Goal: Task Accomplishment & Management: Complete application form

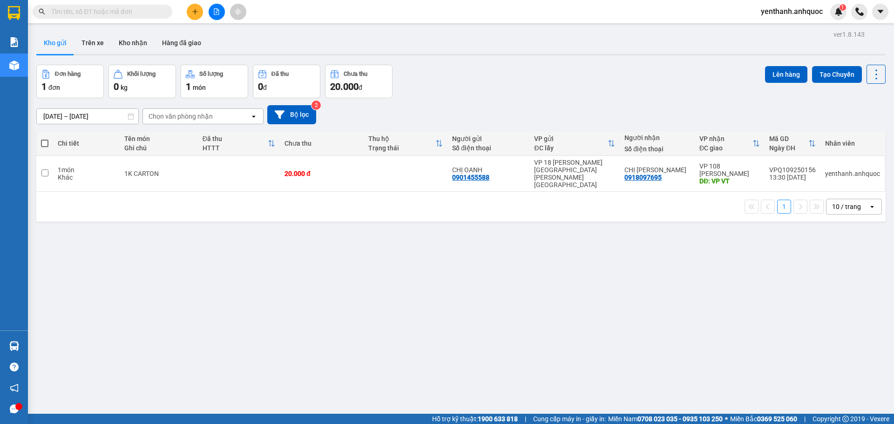
click at [45, 146] on span at bounding box center [44, 143] width 7 height 7
click at [45, 139] on input "checkbox" at bounding box center [45, 139] width 0 height 0
checkbox input "true"
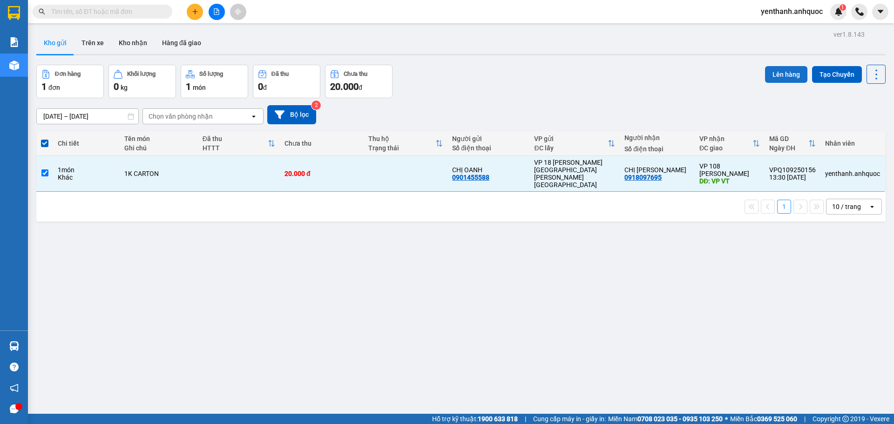
click at [778, 72] on button "Lên hàng" at bounding box center [786, 74] width 42 height 17
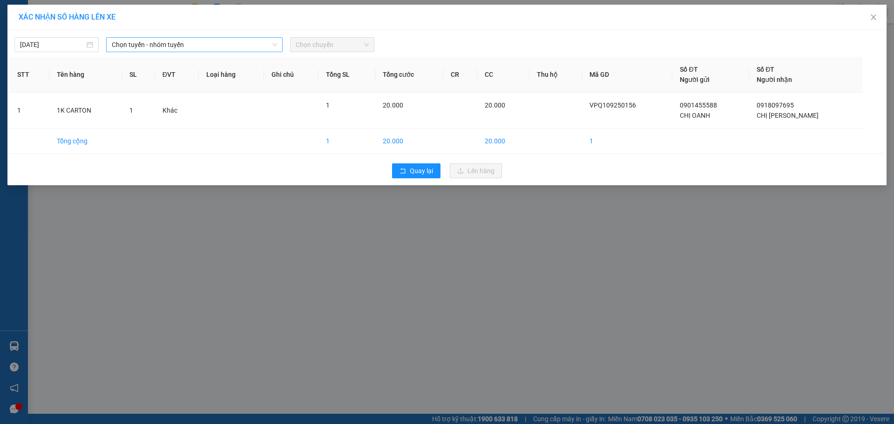
click at [220, 37] on div "Chọn tuyến - nhóm tuyến" at bounding box center [194, 44] width 176 height 15
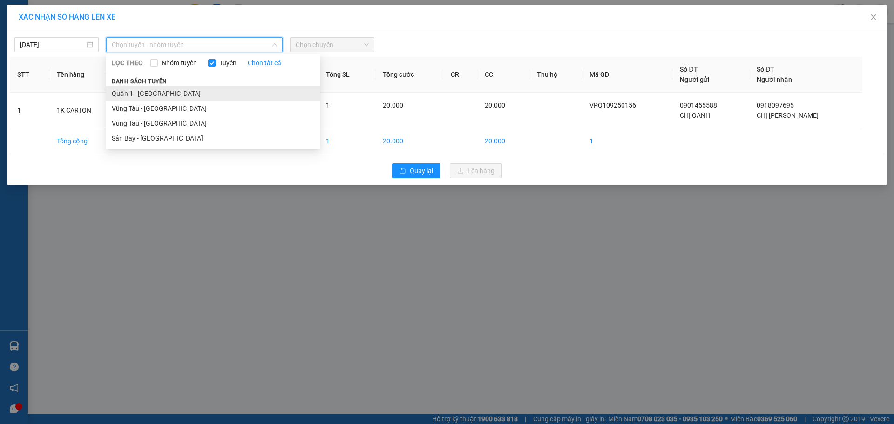
click at [221, 91] on li "Quận 1 - [GEOGRAPHIC_DATA]" at bounding box center [213, 93] width 214 height 15
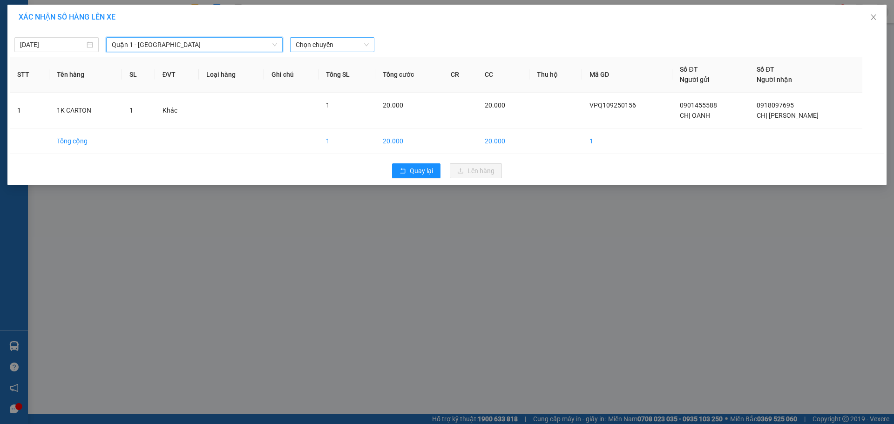
click at [325, 48] on span "Chọn chuyến" at bounding box center [332, 45] width 73 height 14
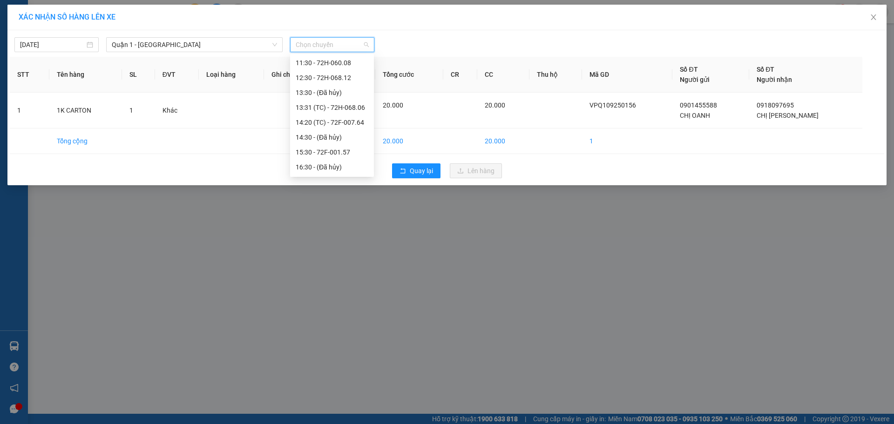
scroll to position [93, 0]
click at [337, 120] on div "14:20 (TC) - 72F-007.64" at bounding box center [332, 119] width 73 height 10
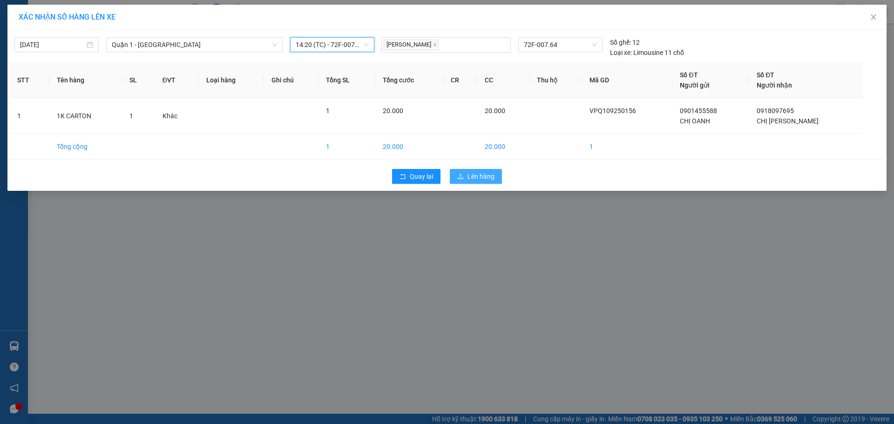
click at [475, 172] on span "Lên hàng" at bounding box center [481, 176] width 27 height 10
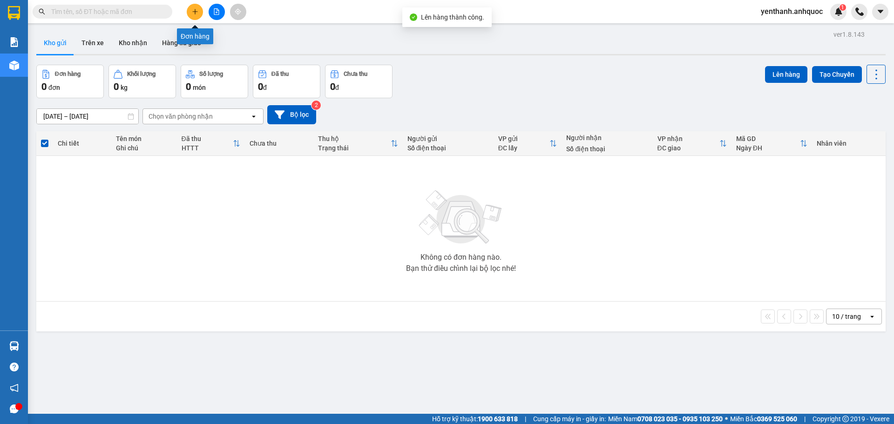
click at [210, 14] on button at bounding box center [217, 12] width 16 height 16
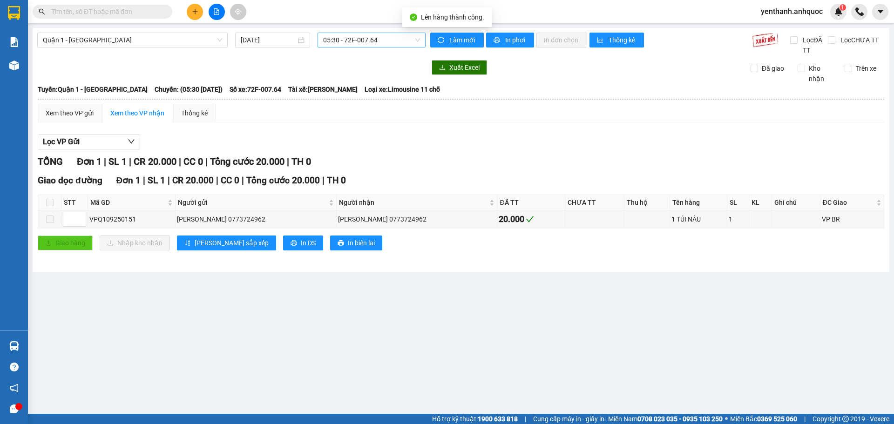
click at [370, 41] on span "05:30 - 72F-007.64" at bounding box center [371, 40] width 97 height 14
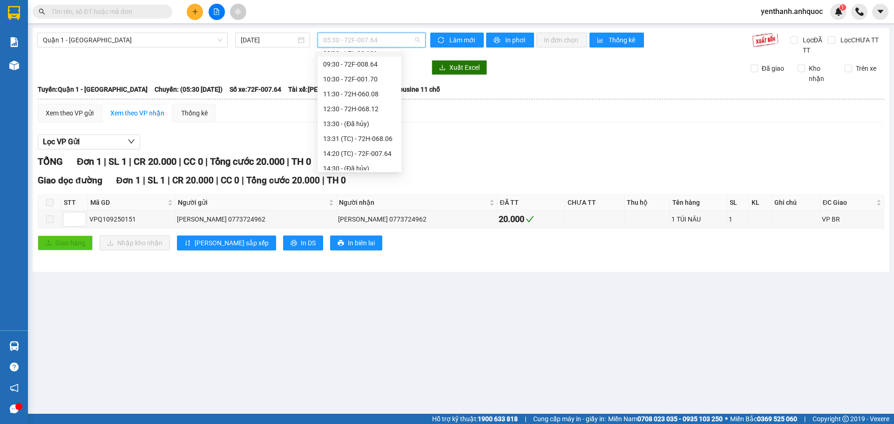
scroll to position [93, 0]
click at [365, 118] on div "14:20 (TC) - 72F-007.64" at bounding box center [359, 114] width 73 height 10
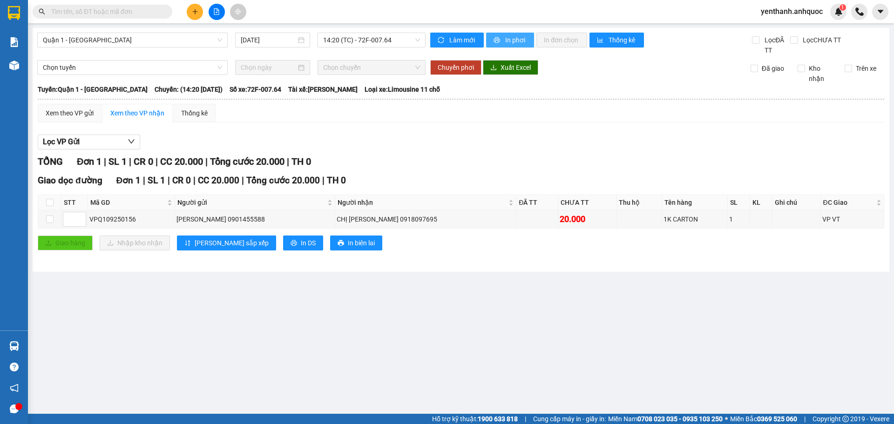
click at [508, 44] on span "In phơi" at bounding box center [515, 40] width 21 height 10
click at [507, 44] on span "In phơi" at bounding box center [515, 40] width 21 height 10
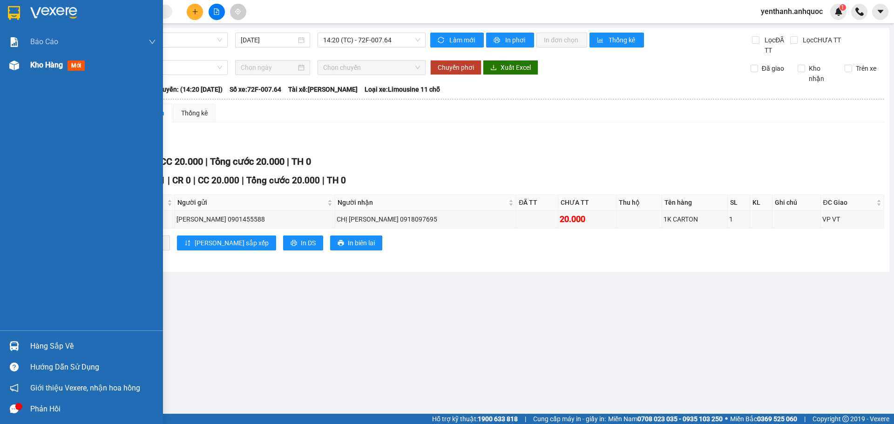
click at [19, 65] on img at bounding box center [14, 66] width 10 height 10
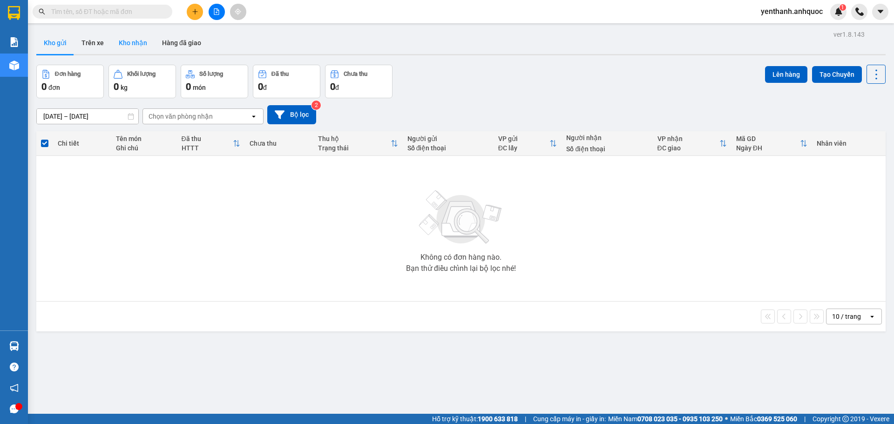
click at [136, 41] on button "Kho nhận" at bounding box center [132, 43] width 43 height 22
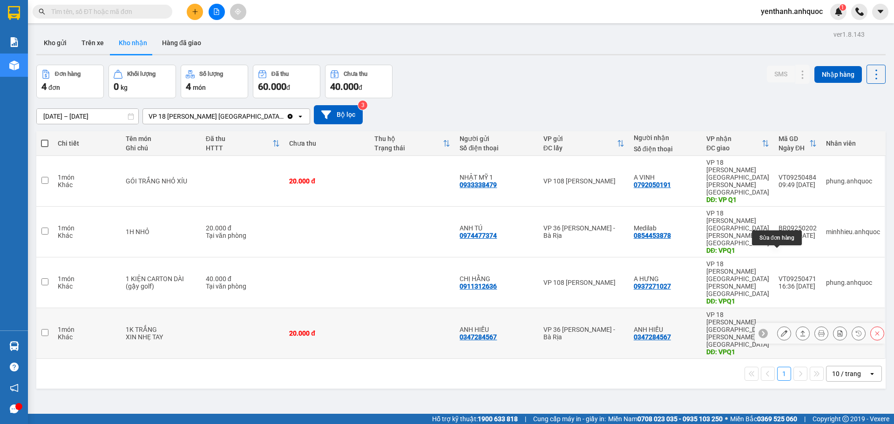
click at [781, 330] on icon at bounding box center [784, 333] width 7 height 7
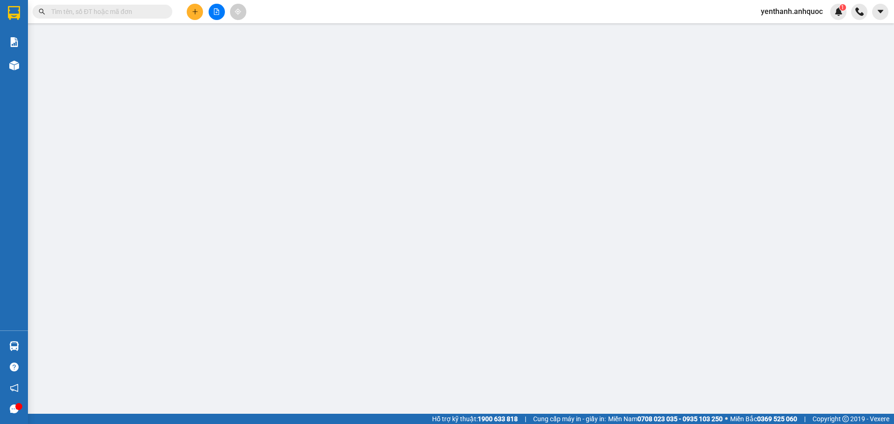
type input "0347284567"
type input "ANH HIẾU"
type input "0347284567"
type input "ANH HIẾU"
type input "VPQ1"
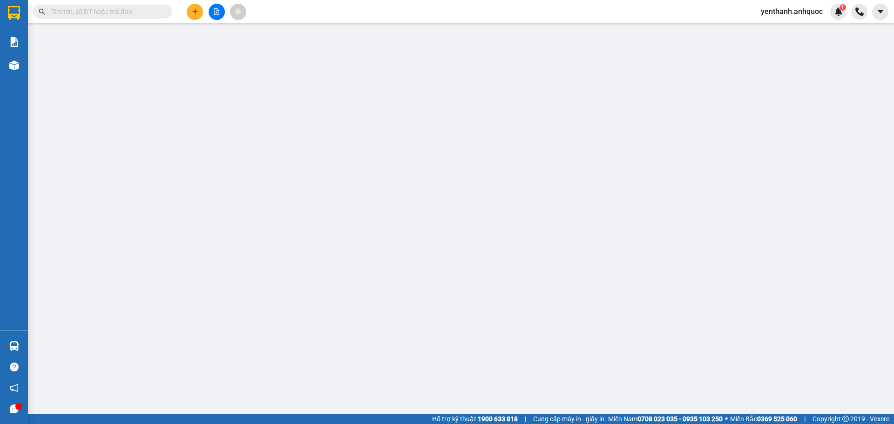
type input "20.000"
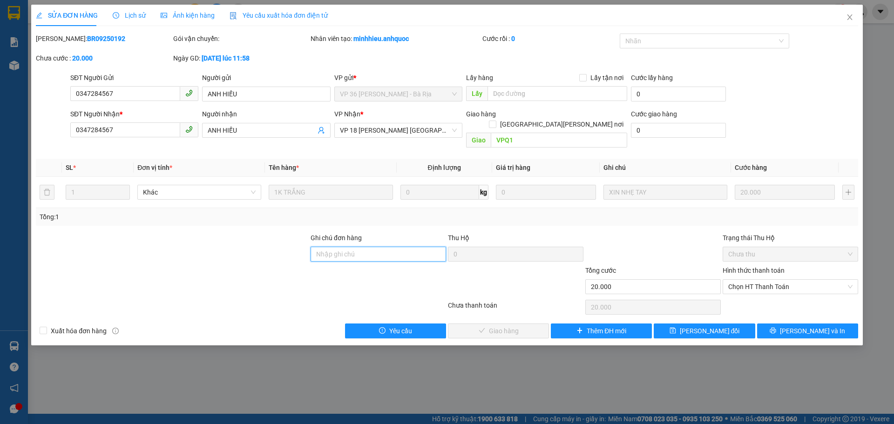
click at [375, 247] on input "Ghi chú đơn hàng" at bounding box center [379, 254] width 136 height 15
click at [764, 280] on span "Chọn HT Thanh Toán" at bounding box center [790, 287] width 124 height 14
type input "SCB 15/9 THANH"
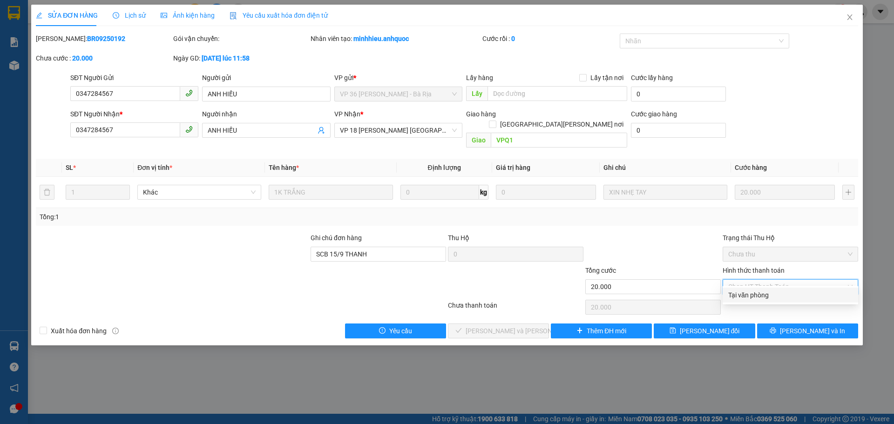
click at [770, 292] on div "Tại văn phòng" at bounding box center [790, 295] width 124 height 10
type input "0"
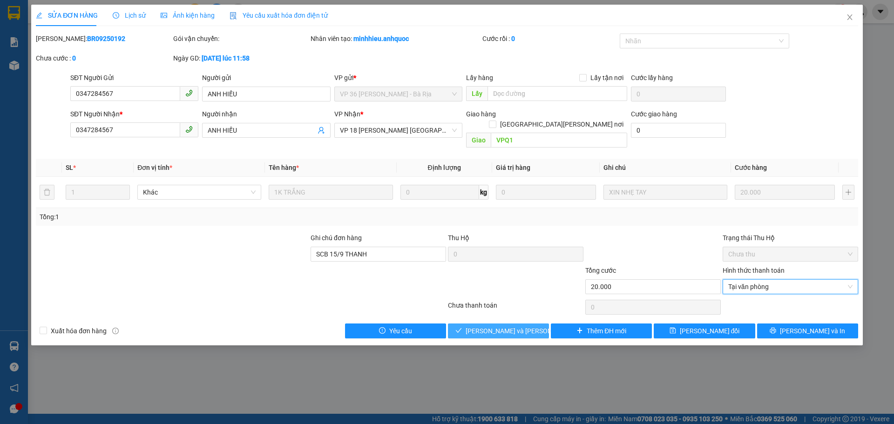
click at [532, 324] on button "[PERSON_NAME] và [PERSON_NAME] hàng" at bounding box center [498, 331] width 101 height 15
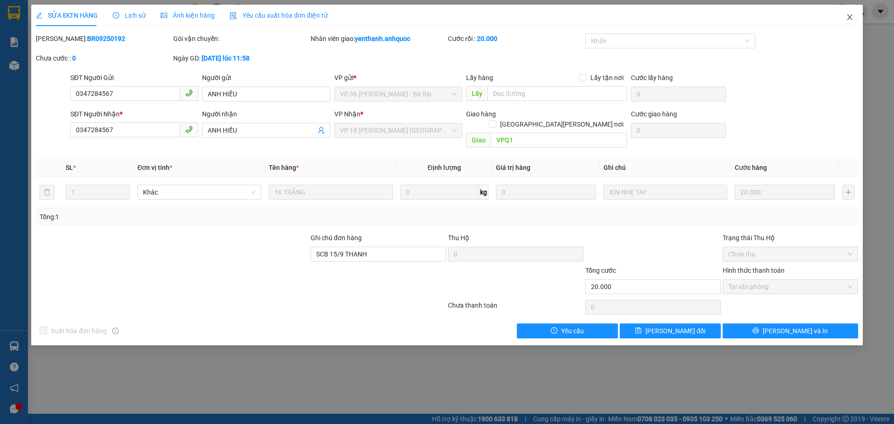
click at [851, 18] on icon "close" at bounding box center [849, 17] width 7 height 7
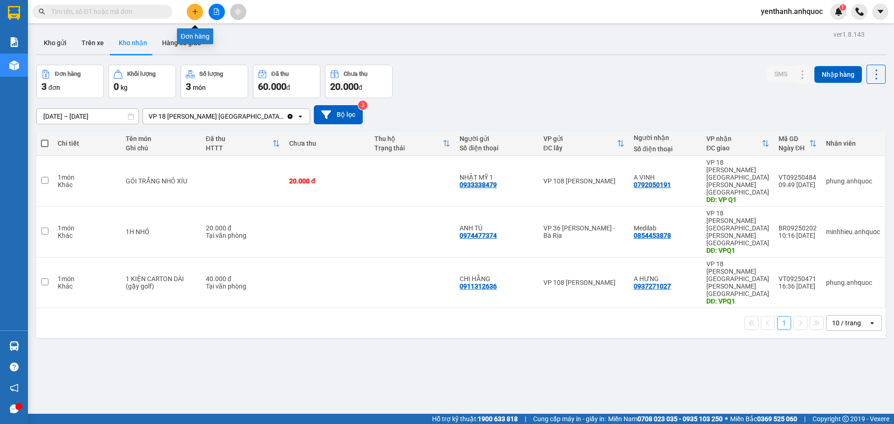
click at [195, 15] on button at bounding box center [195, 12] width 16 height 16
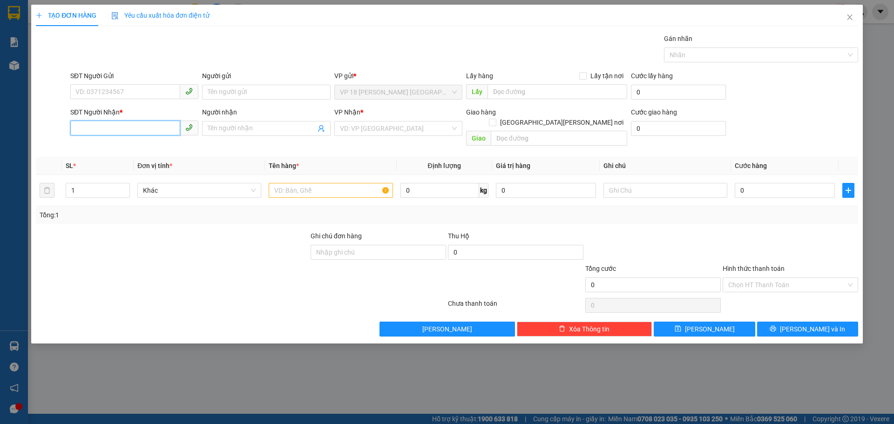
click at [133, 127] on input "SĐT Người Nhận *" at bounding box center [125, 128] width 110 height 15
click at [141, 152] on div "0933338479 - [GEOGRAPHIC_DATA] 1" at bounding box center [134, 147] width 117 height 10
type input "0933338479"
type input "NHẬT MỸ 1"
type input "VPVT"
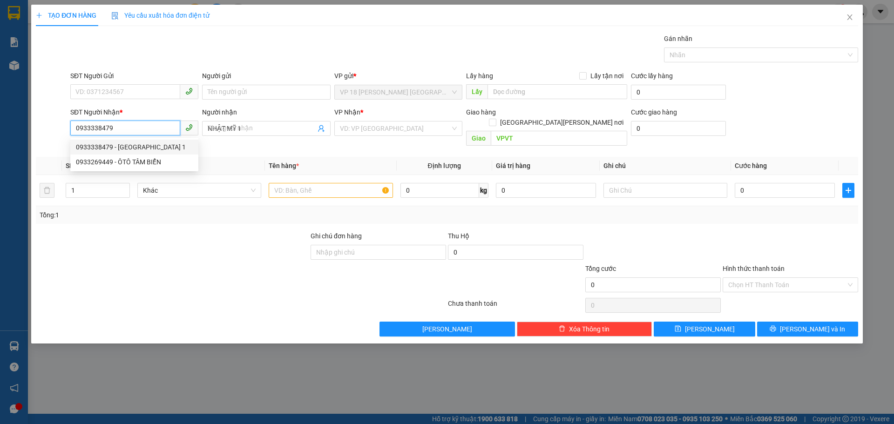
type input "30.000"
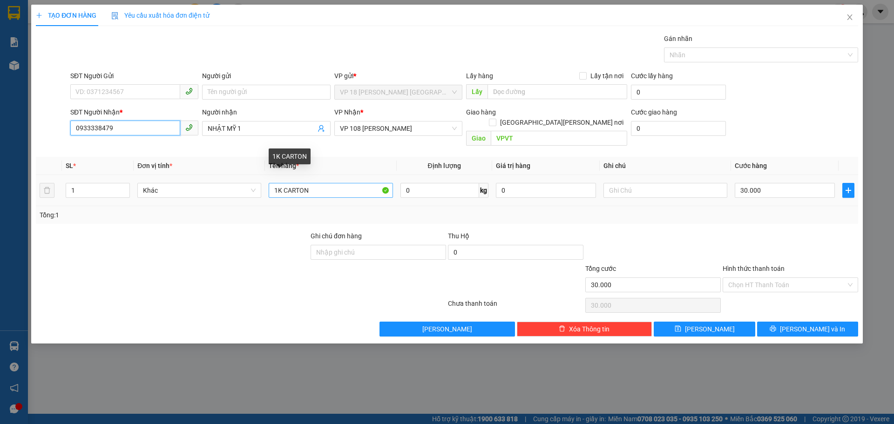
type input "0933338479"
click at [347, 186] on input "1K CARTON" at bounding box center [331, 190] width 124 height 15
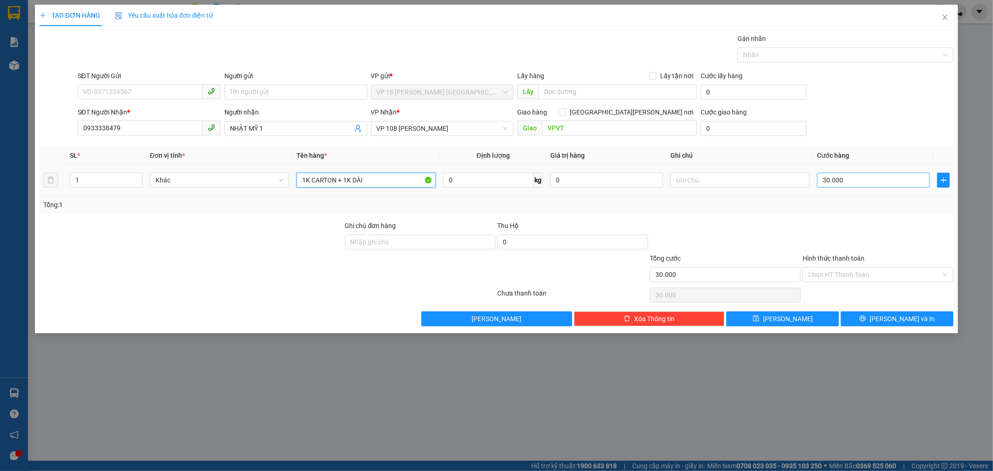
type input "1K CARTON + 1K DÀI"
click at [853, 178] on input "30.000" at bounding box center [873, 180] width 113 height 15
type input "1"
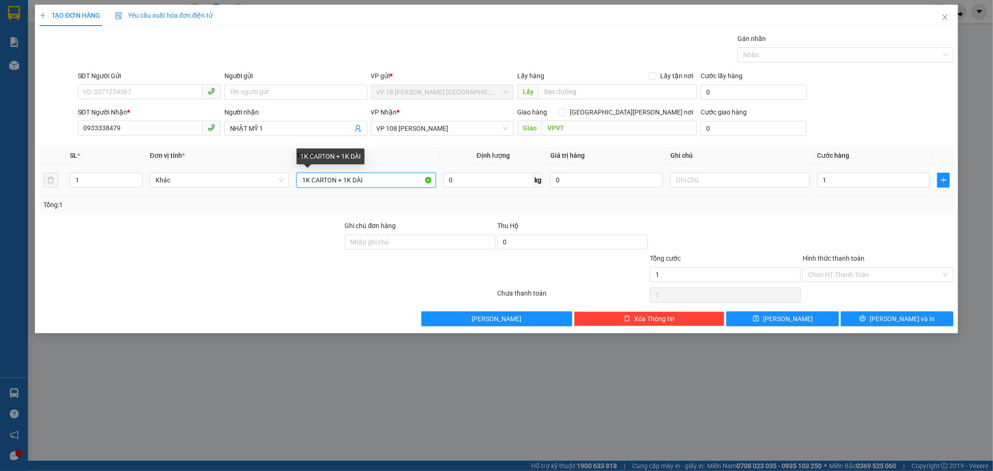
type input "1.000"
click at [334, 181] on input "1K CARTON + 1K DÀI" at bounding box center [366, 180] width 139 height 15
type input "1K CARTON DÀI + 1K DÀI"
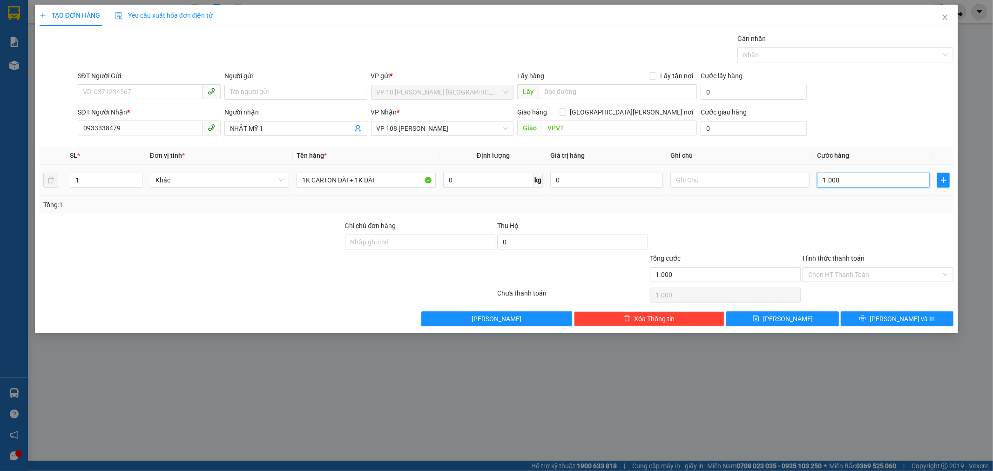
click at [874, 183] on input "1.000" at bounding box center [873, 180] width 113 height 15
type input "1"
type input "10"
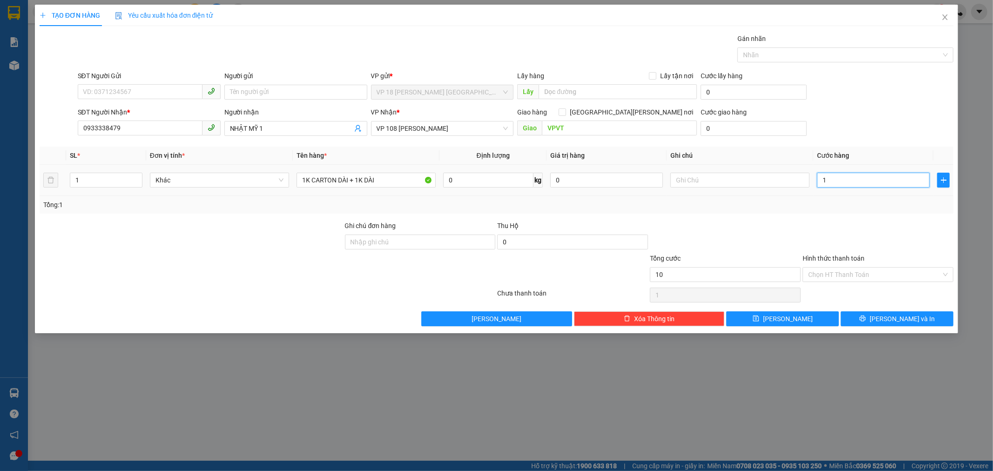
type input "10"
type input "100"
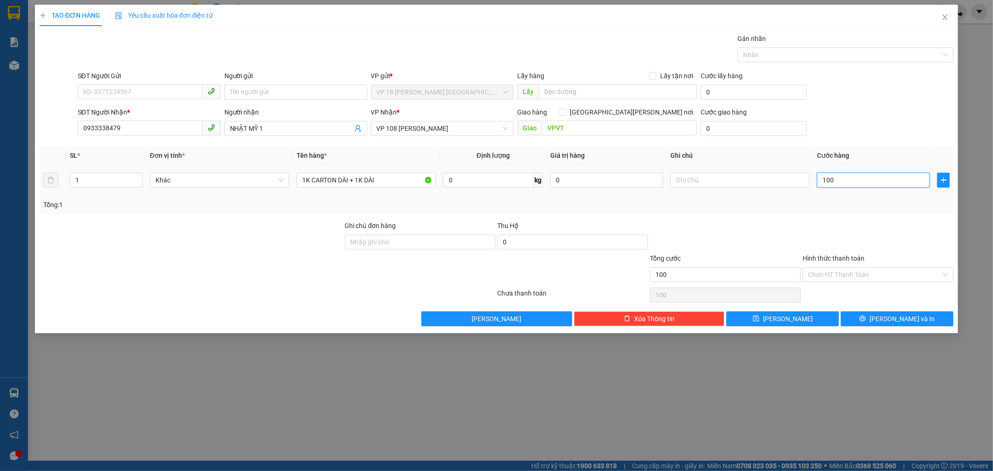
type input "1.000"
type input "10.000"
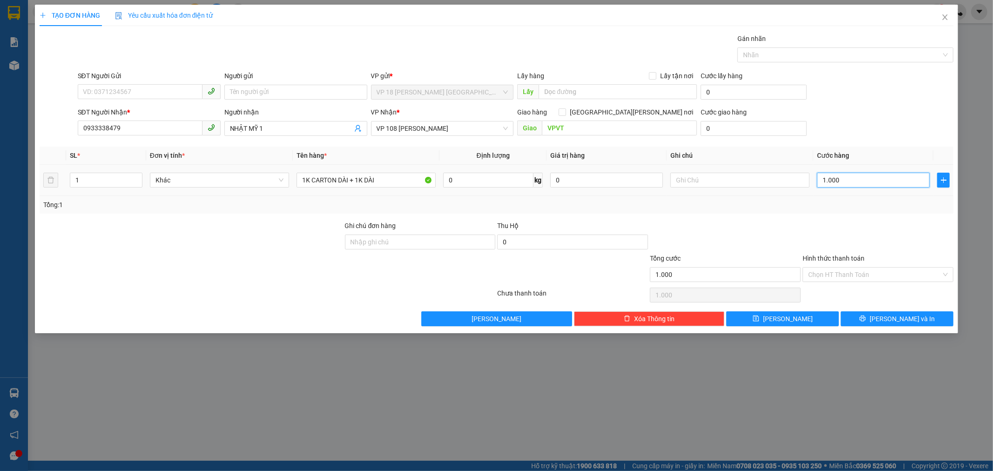
type input "10.000"
type input "100.000"
click at [854, 318] on button "[PERSON_NAME] và In" at bounding box center [897, 319] width 113 height 15
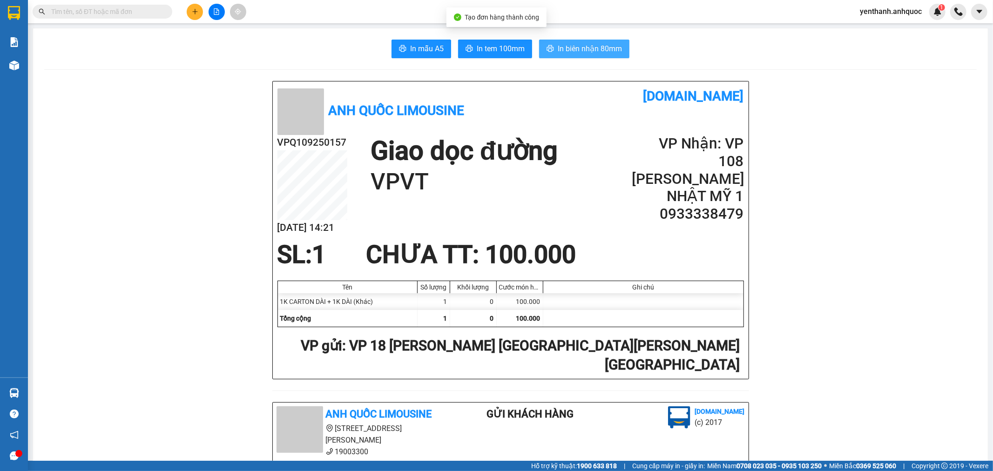
click at [561, 48] on span "In biên nhận 80mm" at bounding box center [590, 49] width 64 height 12
click at [477, 48] on span "In tem 100mm" at bounding box center [501, 49] width 48 height 12
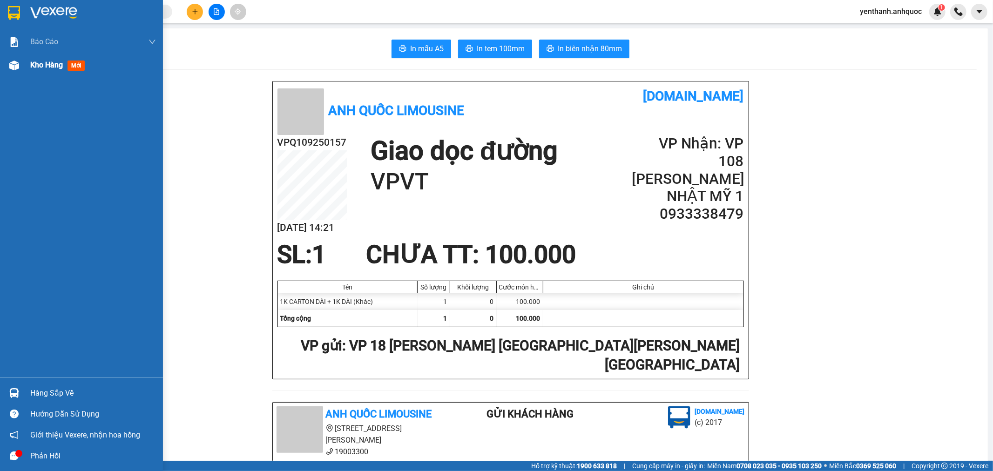
click at [52, 58] on div "Kho hàng mới" at bounding box center [93, 65] width 126 height 23
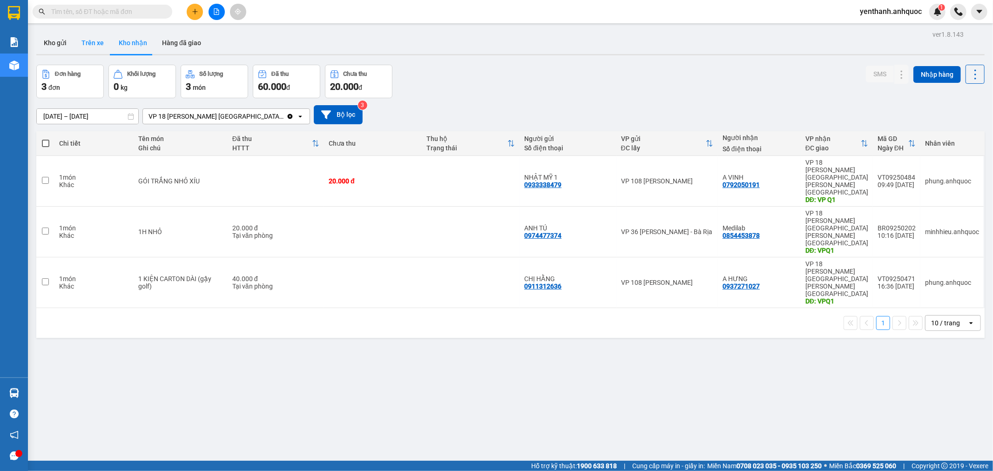
click at [75, 50] on button "Trên xe" at bounding box center [92, 43] width 37 height 22
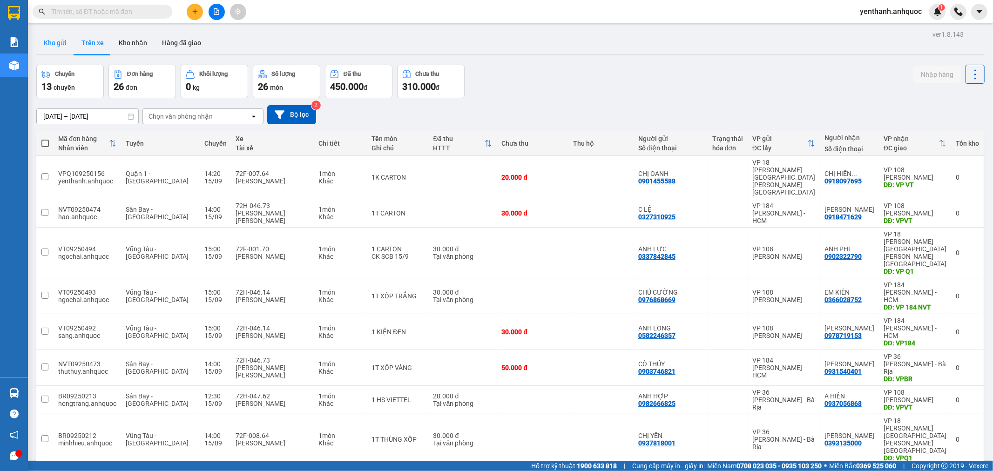
click at [61, 49] on button "Kho gửi" at bounding box center [55, 43] width 38 height 22
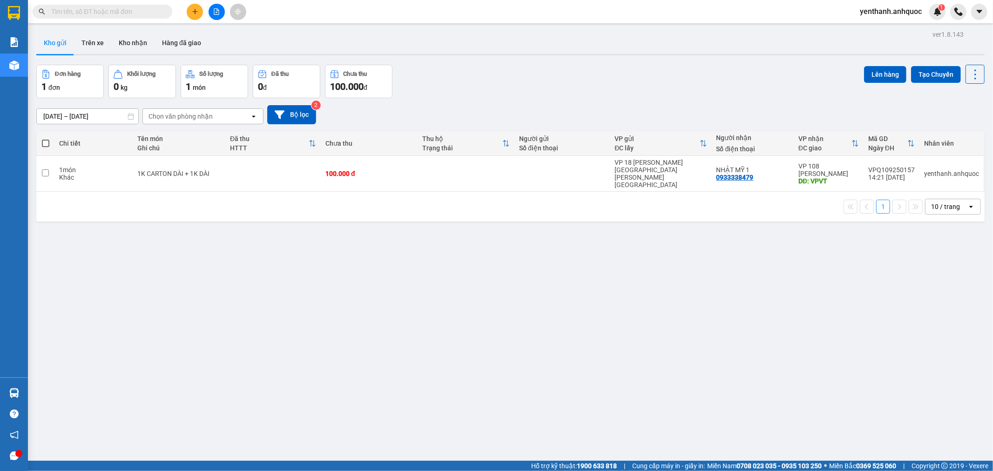
click at [47, 144] on span at bounding box center [45, 143] width 7 height 7
click at [46, 139] on input "checkbox" at bounding box center [46, 139] width 0 height 0
checkbox input "true"
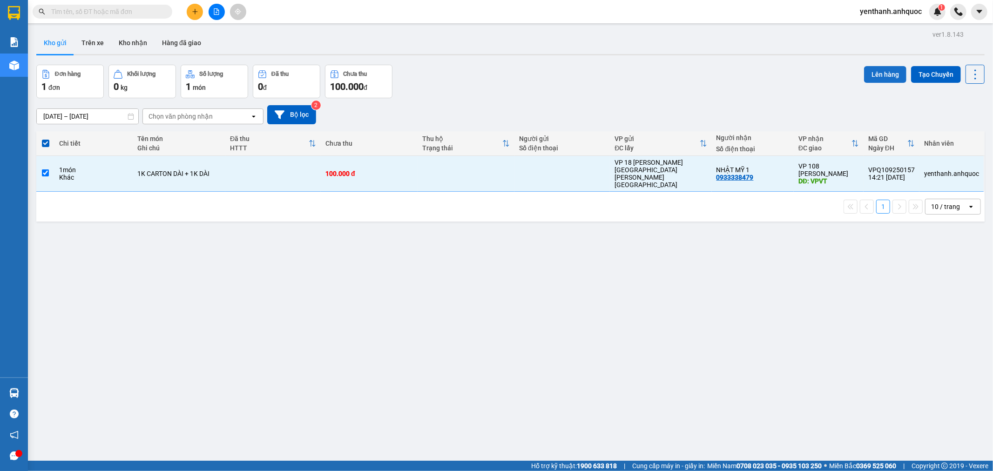
click at [890, 74] on button "Lên hàng" at bounding box center [885, 74] width 42 height 17
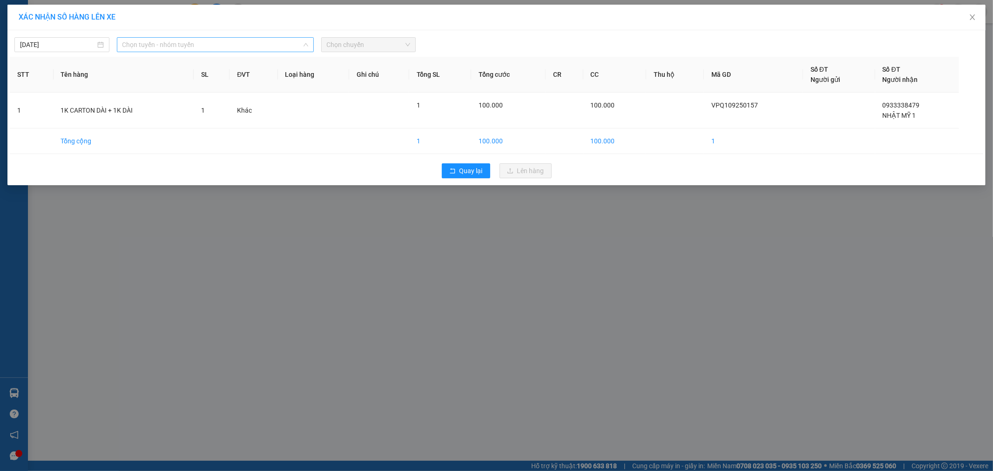
click at [264, 43] on span "Chọn tuyến - nhóm tuyến" at bounding box center [215, 45] width 186 height 14
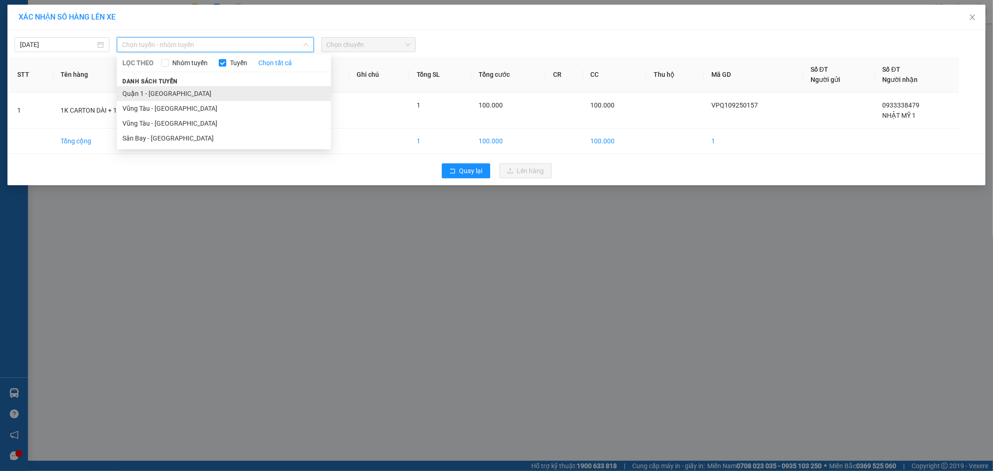
click at [209, 91] on li "Quận 1 - [GEOGRAPHIC_DATA]" at bounding box center [224, 93] width 214 height 15
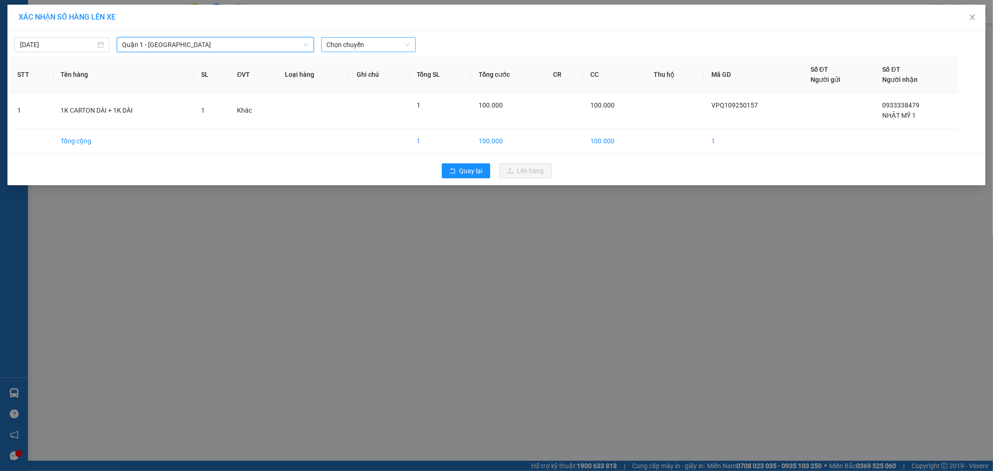
click at [348, 48] on span "Chọn chuyến" at bounding box center [369, 45] width 84 height 14
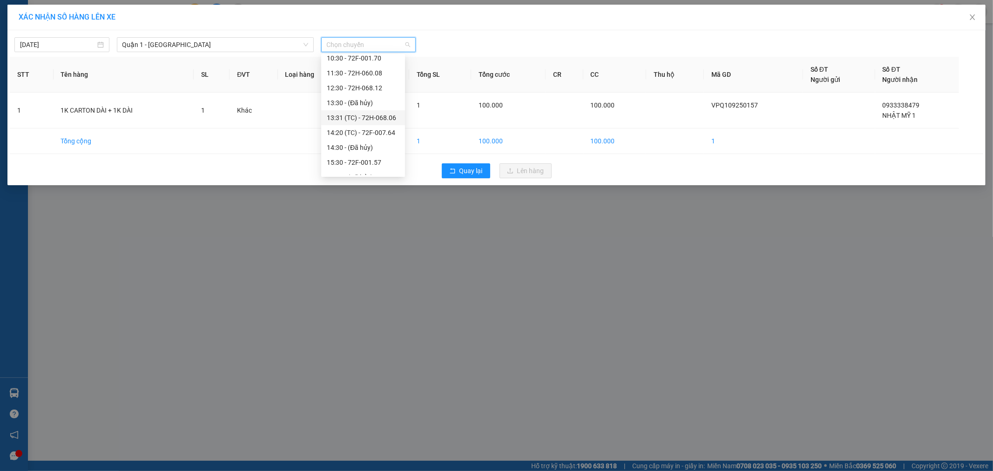
scroll to position [64, 0]
click at [376, 154] on div "14:20 (TC) - 72F-007.64" at bounding box center [363, 148] width 84 height 15
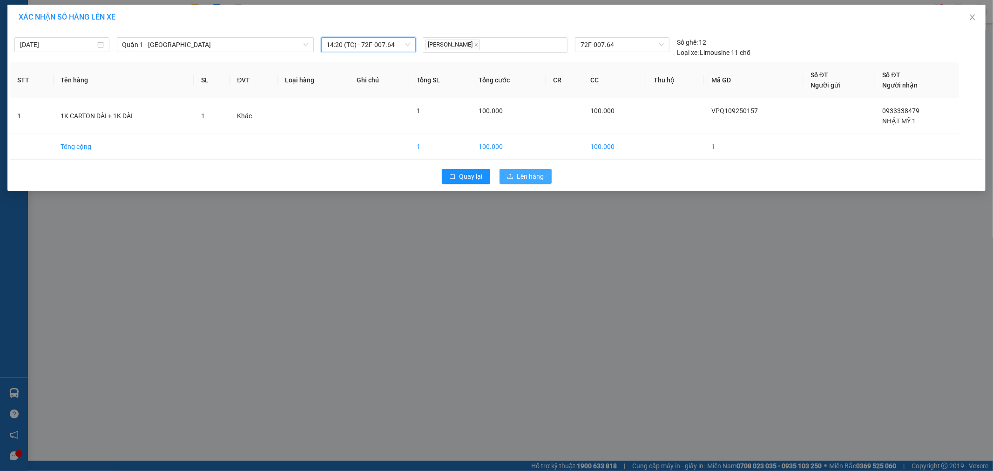
click at [519, 174] on span "Lên hàng" at bounding box center [530, 176] width 27 height 10
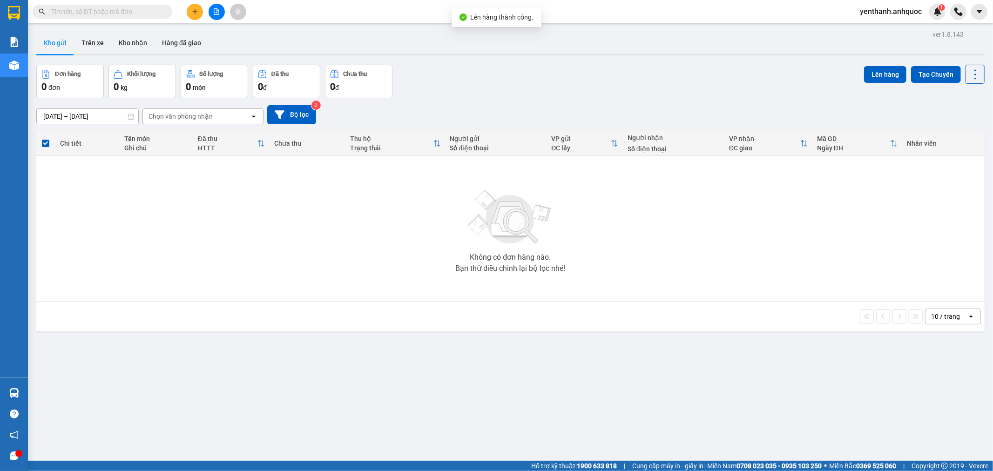
click at [216, 13] on icon "file-add" at bounding box center [216, 11] width 7 height 7
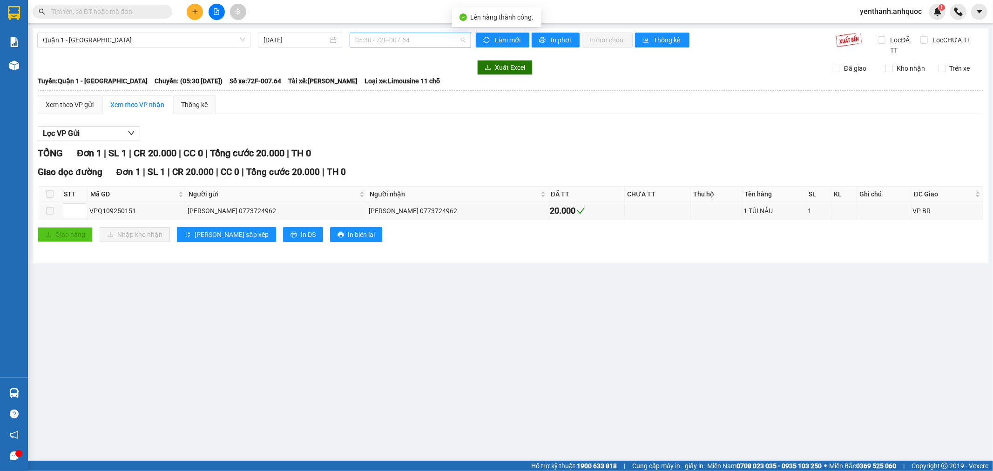
click at [427, 39] on span "05:30 - 72F-007.64" at bounding box center [410, 40] width 110 height 14
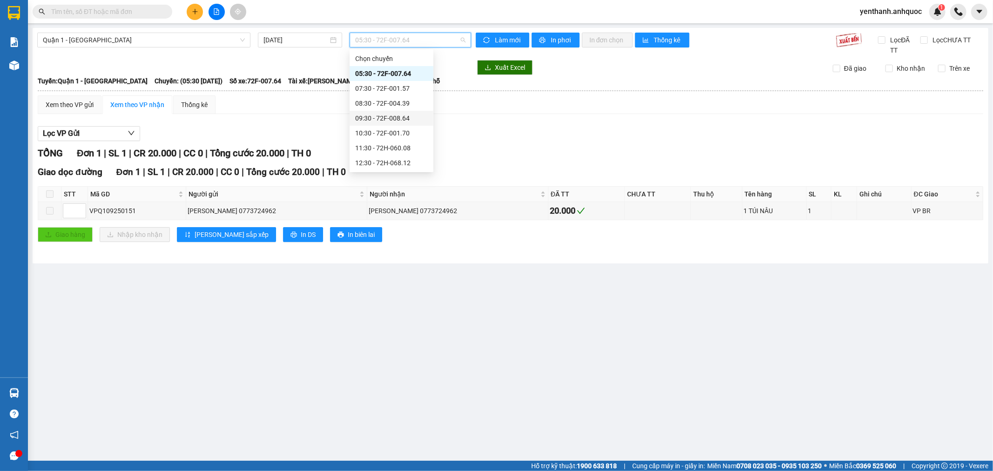
scroll to position [103, 0]
click at [398, 108] on div "14:20 (TC) - 72F-007.64" at bounding box center [391, 104] width 73 height 10
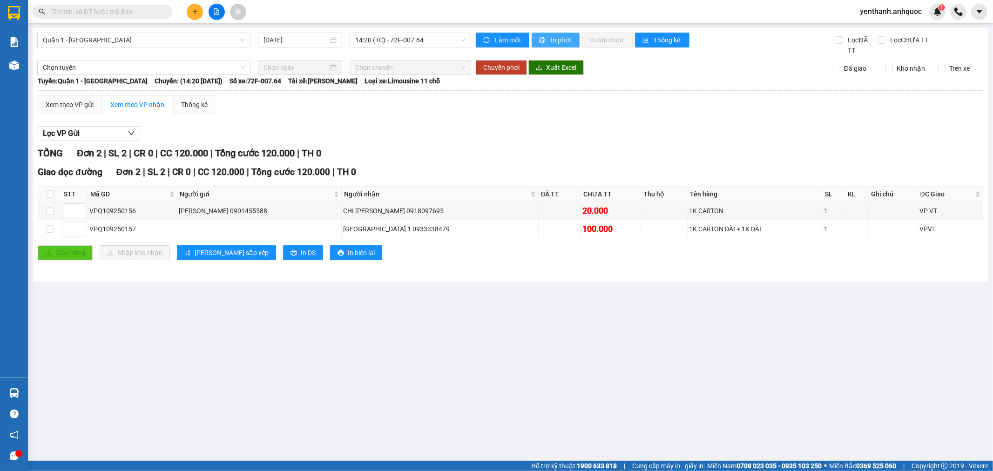
click at [556, 44] on span "In phơi" at bounding box center [561, 40] width 21 height 10
click at [551, 45] on span "In phơi" at bounding box center [561, 40] width 21 height 10
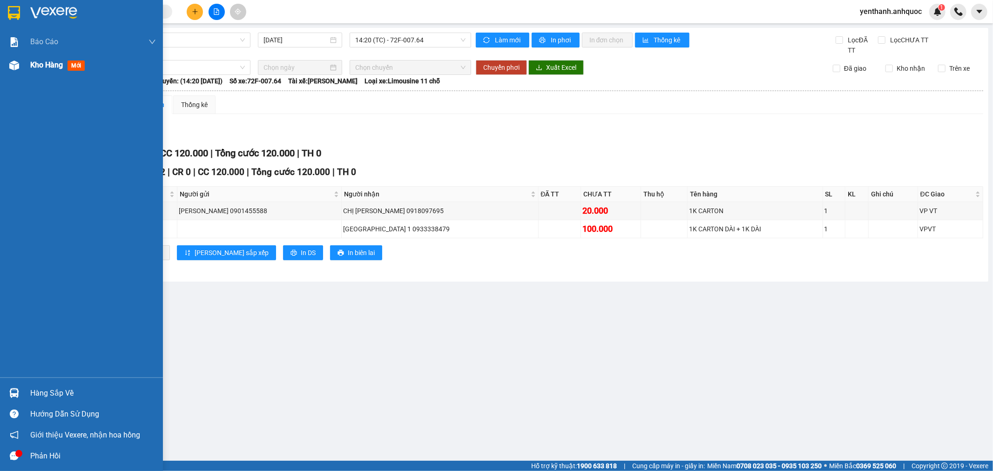
click at [23, 59] on div "Kho hàng mới" at bounding box center [81, 65] width 163 height 23
